Goal: Use online tool/utility: Utilize a website feature to perform a specific function

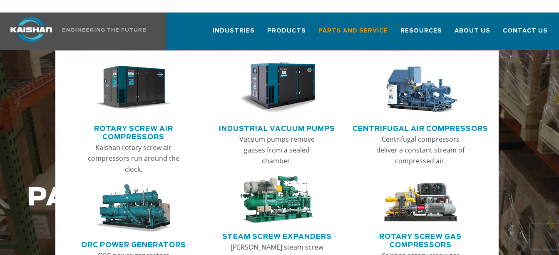
click at [145, 121] on link "Rotary Screw Air Compressors" at bounding box center [133, 131] width 136 height 21
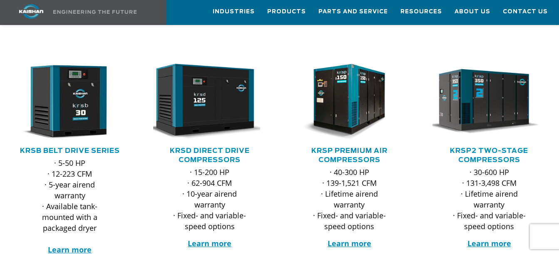
scroll to position [125, 0]
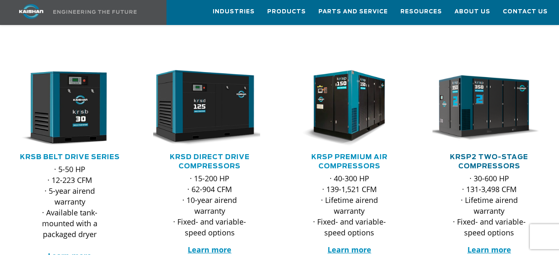
click at [483, 154] on link "KRSP2 Two-Stage Compressors" at bounding box center [489, 162] width 78 height 16
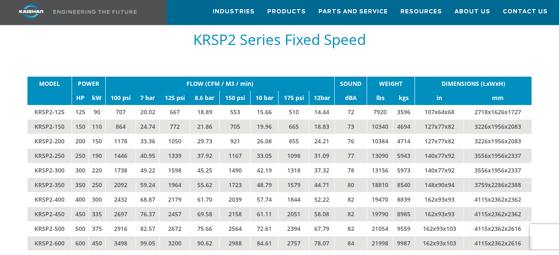
scroll to position [1373, 0]
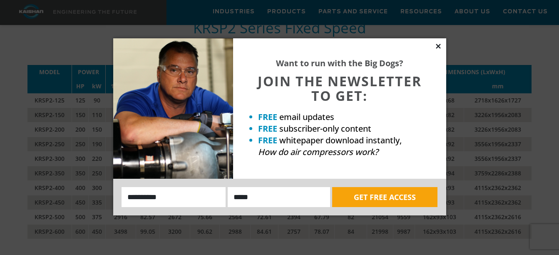
click at [438, 44] on icon at bounding box center [437, 45] width 7 height 7
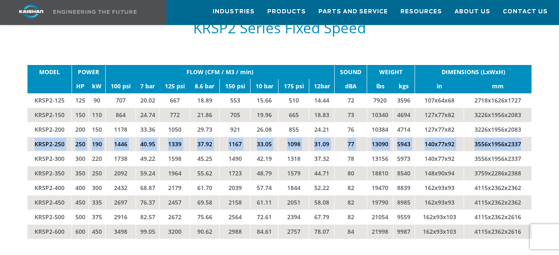
drag, startPoint x: 35, startPoint y: 129, endPoint x: 520, endPoint y: 128, distance: 485.1
click at [520, 136] on tr "KRSP2-250 250 190 1446 40.95 1339 37.92 1167 33.05 1098 31.09 77 13090 5943 140…" at bounding box center [279, 143] width 504 height 15
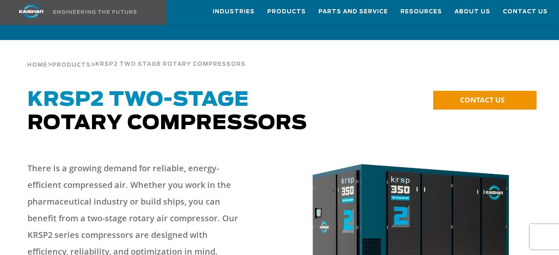
scroll to position [0, 0]
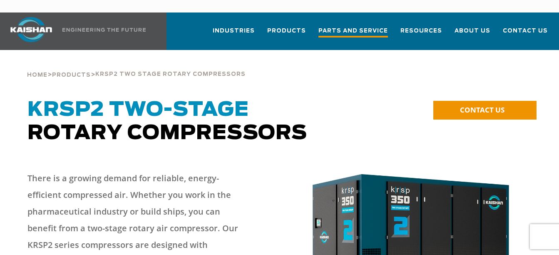
click at [384, 26] on span "Parts and Service" at bounding box center [352, 31] width 69 height 11
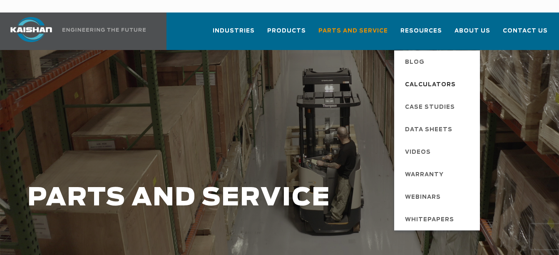
click at [423, 78] on span "Calculators" at bounding box center [430, 85] width 51 height 14
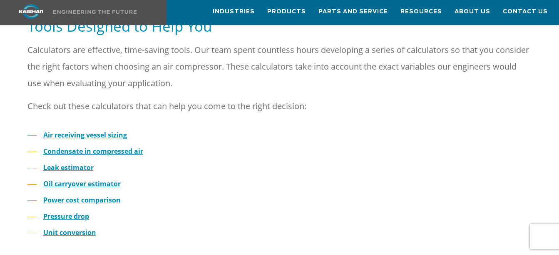
scroll to position [250, 0]
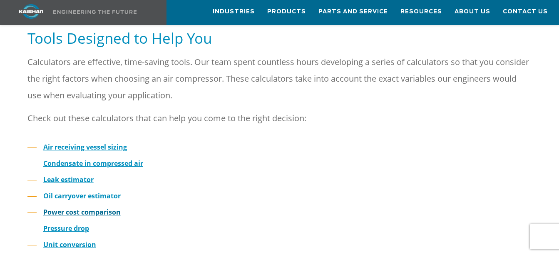
click at [70, 207] on strong "Power cost comparison" at bounding box center [81, 211] width 77 height 9
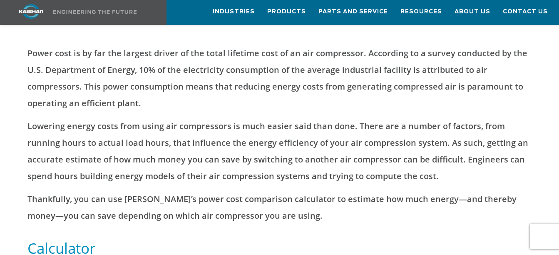
scroll to position [374, 0]
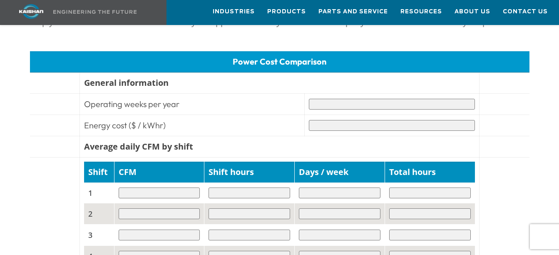
click at [342, 109] on input "text" at bounding box center [392, 104] width 166 height 11
type input "**"
click at [342, 129] on input "text" at bounding box center [392, 125] width 166 height 11
type input "****"
click at [267, 123] on td "Energy cost ($ / kWhr)" at bounding box center [192, 125] width 225 height 21
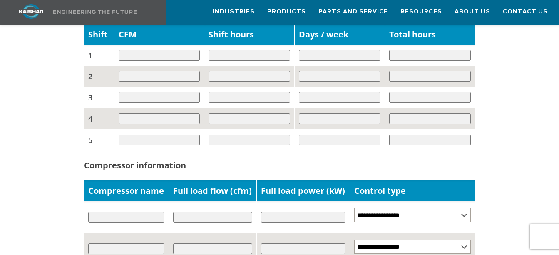
scroll to position [499, 0]
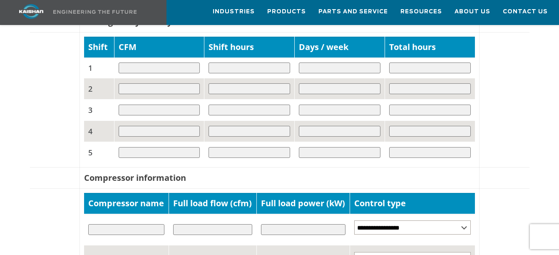
click at [160, 70] on input "text" at bounding box center [160, 67] width 82 height 11
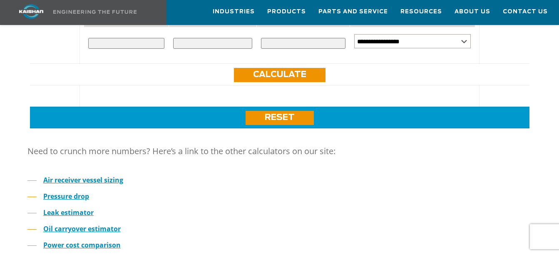
scroll to position [624, 0]
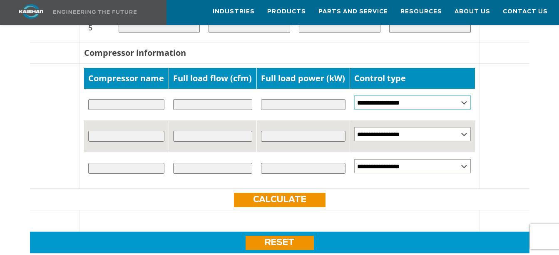
click at [403, 109] on select "**********" at bounding box center [412, 102] width 116 height 14
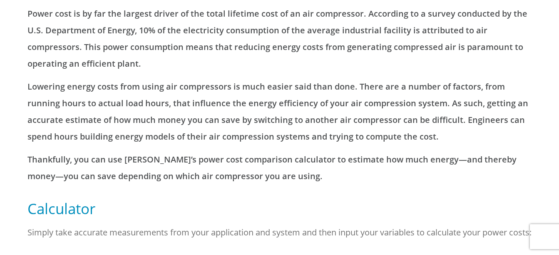
scroll to position [0, 0]
